Goal: Find specific page/section: Find specific page/section

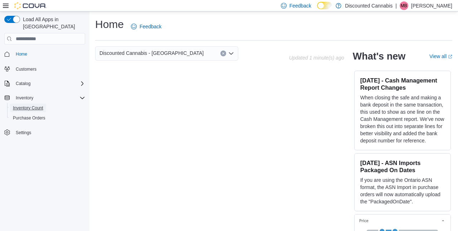
click at [35, 105] on span "Inventory Count" at bounding box center [28, 108] width 30 height 6
